Goal: Transaction & Acquisition: Book appointment/travel/reservation

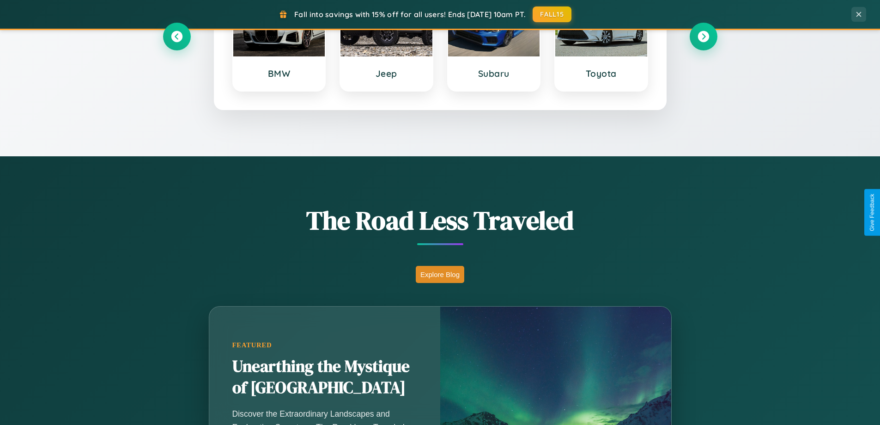
scroll to position [636, 0]
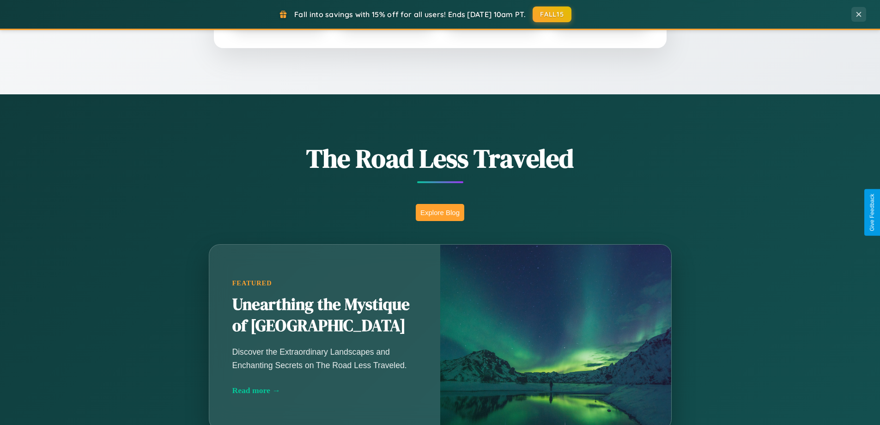
click at [440, 212] on button "Explore Blog" at bounding box center [440, 212] width 49 height 17
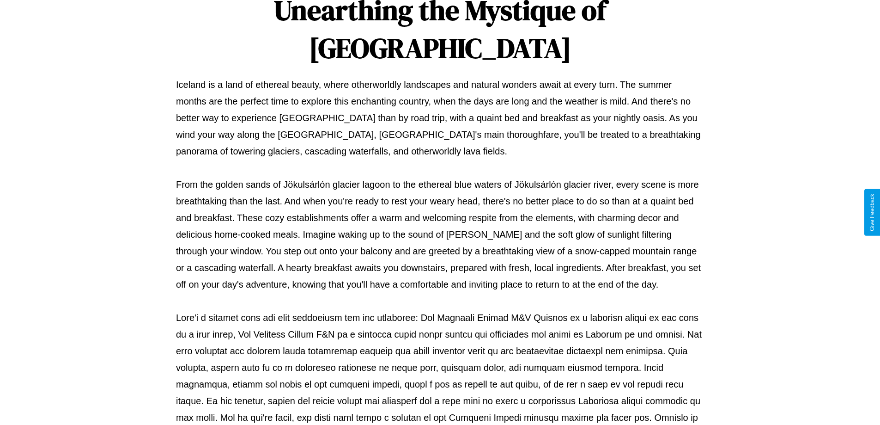
scroll to position [299, 0]
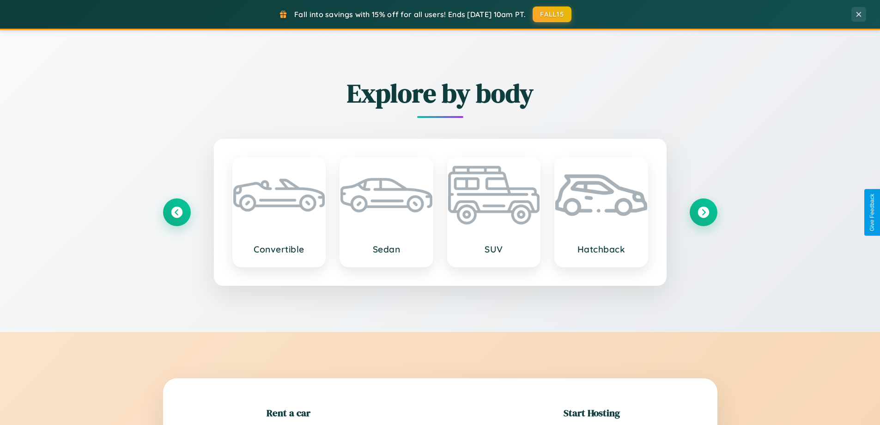
scroll to position [200, 0]
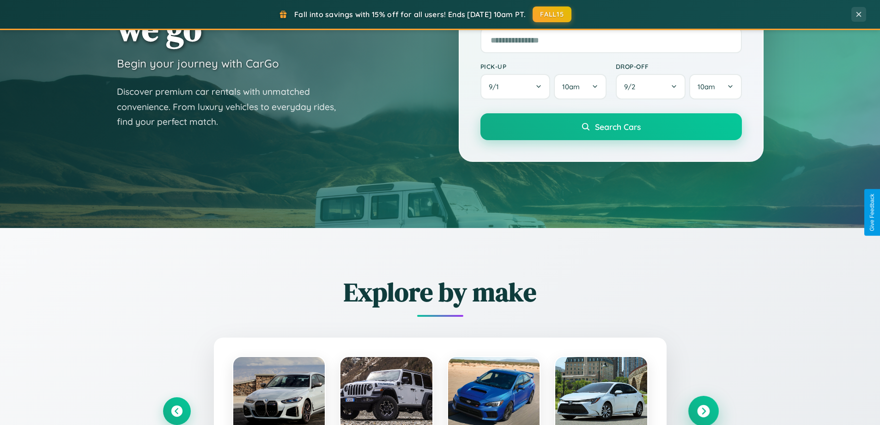
click at [703, 411] on icon at bounding box center [703, 411] width 12 height 12
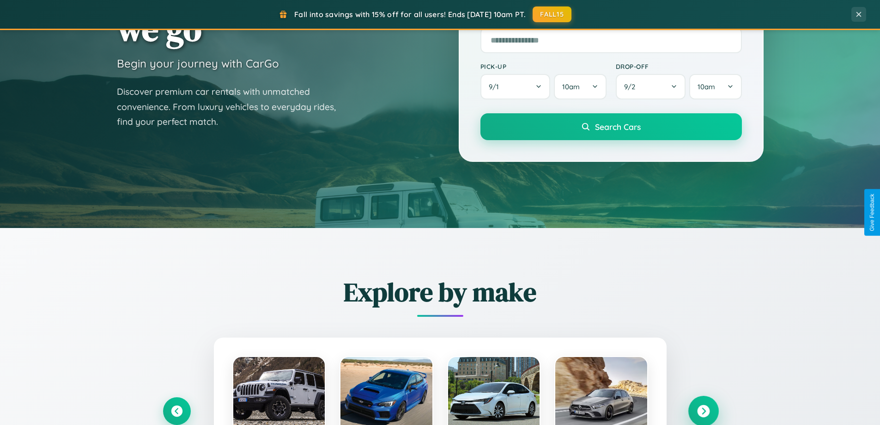
click at [703, 410] on icon at bounding box center [703, 411] width 12 height 12
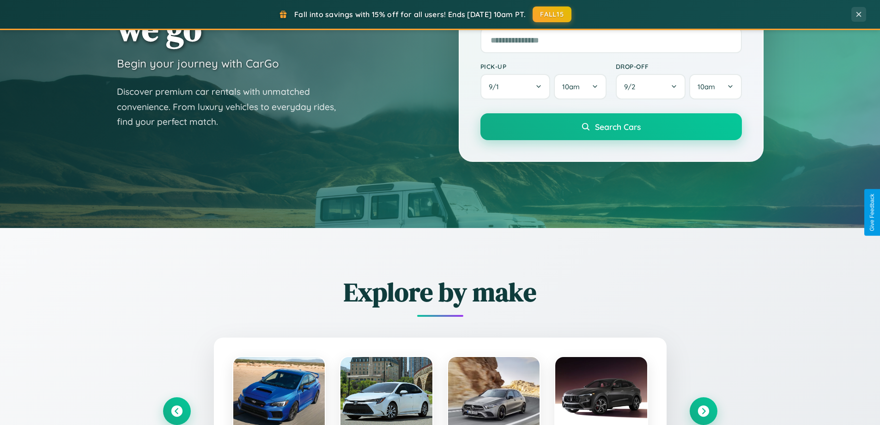
scroll to position [925, 0]
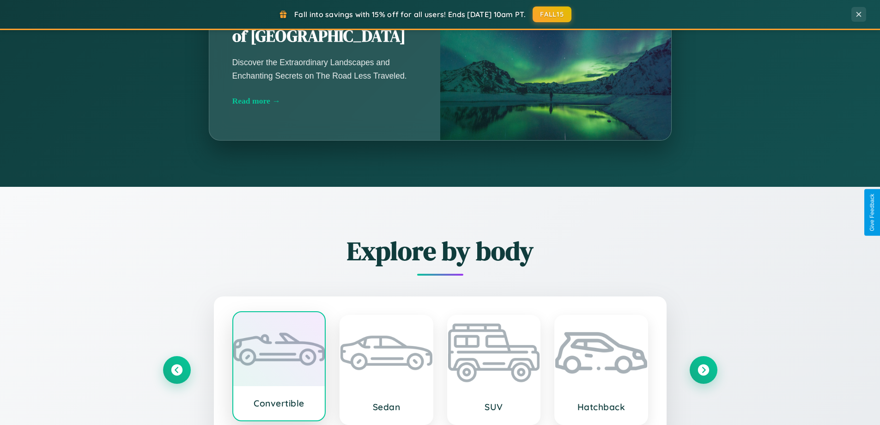
click at [279, 367] on div at bounding box center [279, 349] width 92 height 74
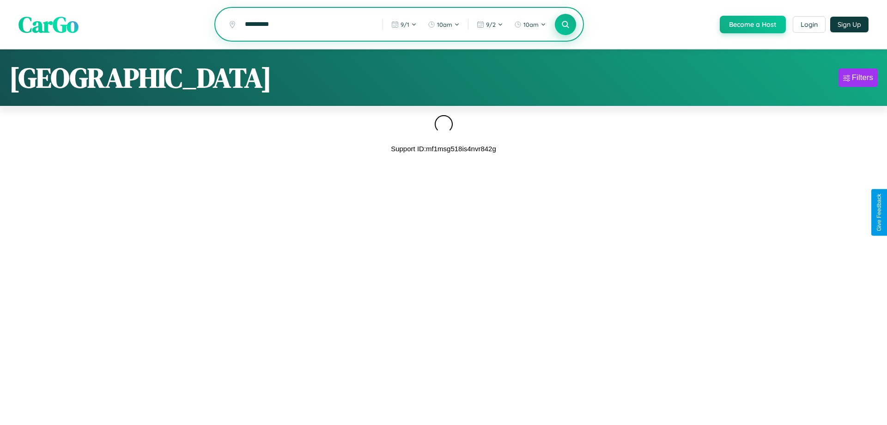
click at [564, 25] on icon at bounding box center [565, 24] width 9 height 9
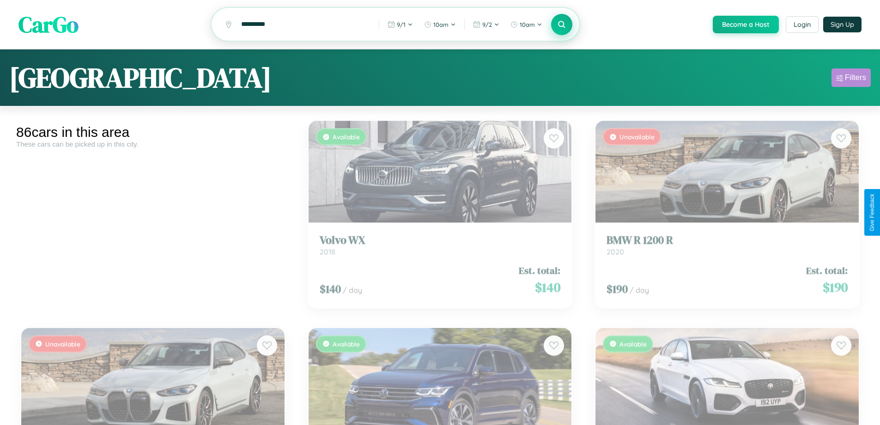
click at [851, 79] on div "Filters" at bounding box center [855, 77] width 21 height 9
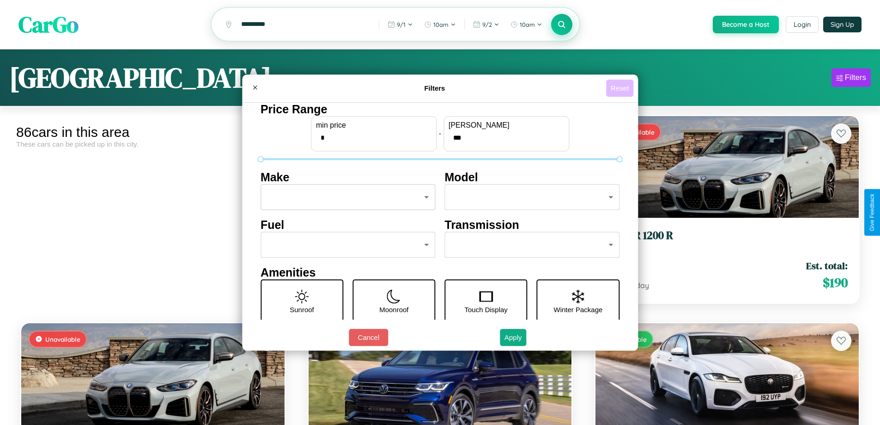
click at [621, 88] on button "Reset" at bounding box center [619, 87] width 27 height 17
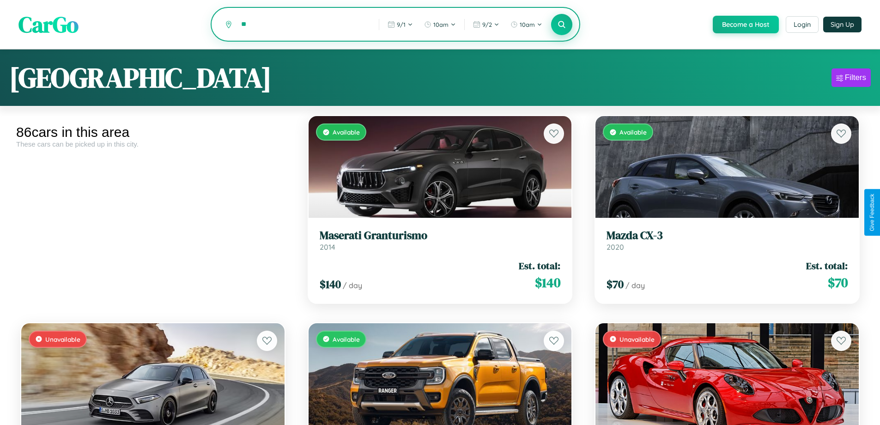
type input "*"
type input "******"
click at [561, 25] on icon at bounding box center [562, 24] width 9 height 9
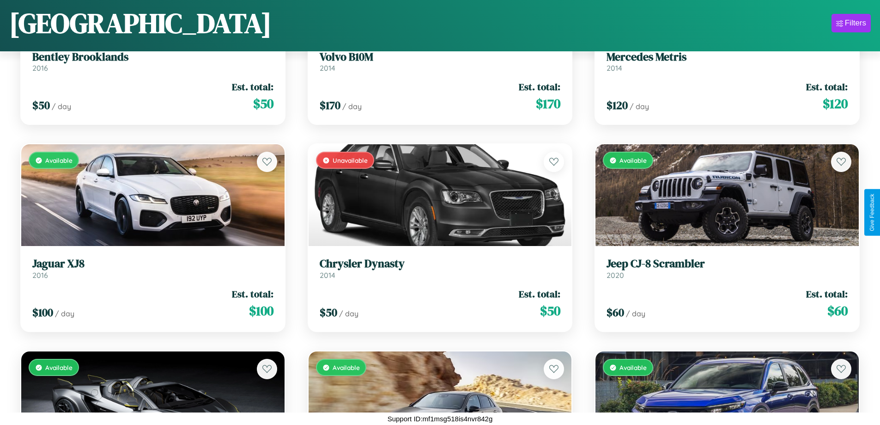
scroll to position [5715, 0]
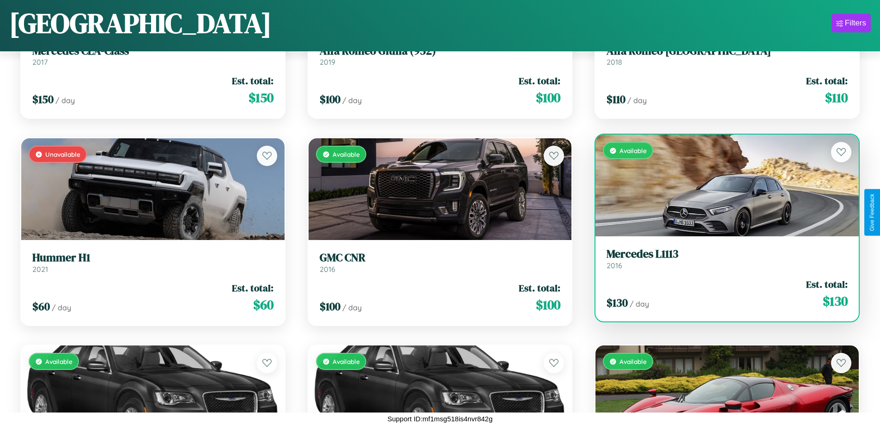
click at [721, 259] on h3 "Mercedes L1113" at bounding box center [727, 253] width 241 height 13
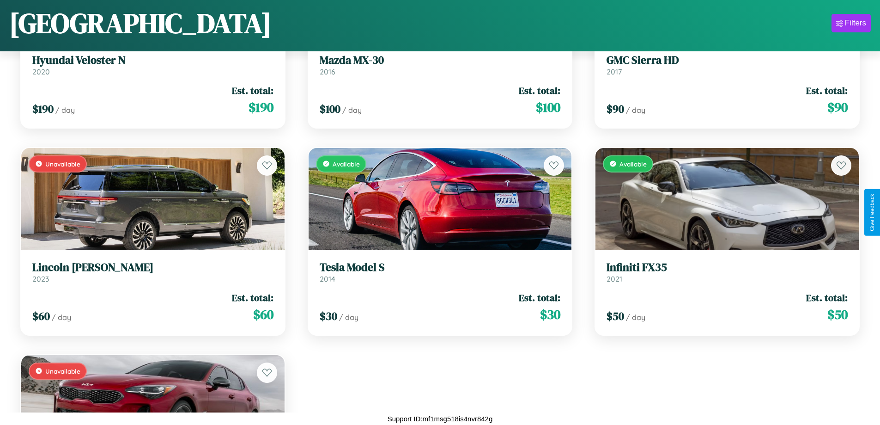
scroll to position [6484, 0]
